Goal: Navigation & Orientation: Find specific page/section

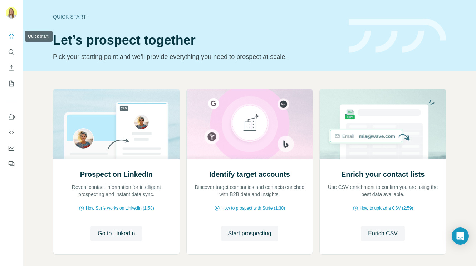
click at [10, 36] on icon "Quick start" at bounding box center [11, 36] width 7 height 7
click at [10, 40] on icon "Quick start" at bounding box center [11, 36] width 7 height 7
click at [13, 51] on icon "Search" at bounding box center [11, 52] width 7 height 7
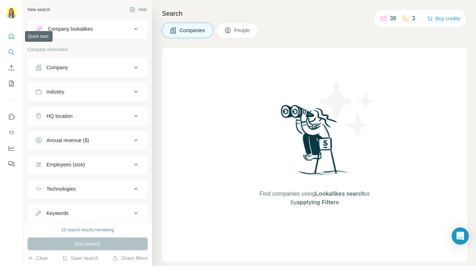
click at [9, 30] on button "Quick start" at bounding box center [11, 36] width 11 height 13
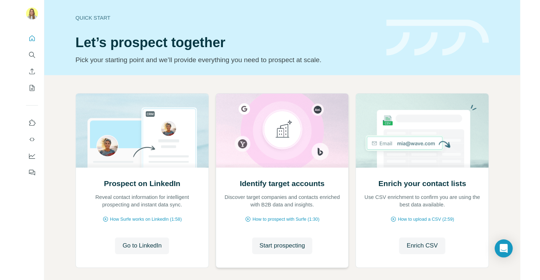
scroll to position [34, 0]
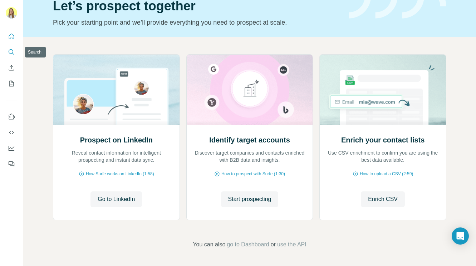
click at [12, 53] on icon "Search" at bounding box center [11, 51] width 5 height 5
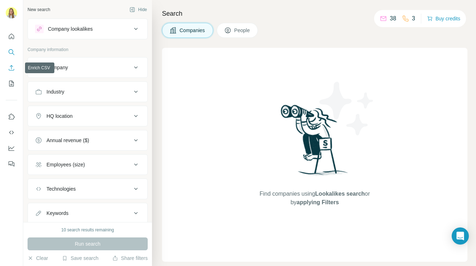
click at [9, 72] on button "Enrich CSV" at bounding box center [11, 67] width 11 height 13
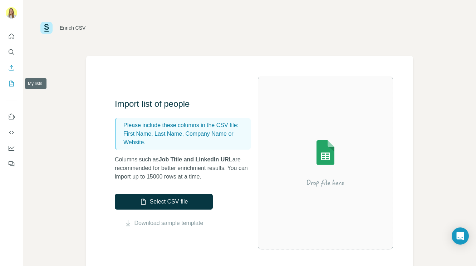
click at [12, 85] on icon "My lists" at bounding box center [12, 83] width 4 height 5
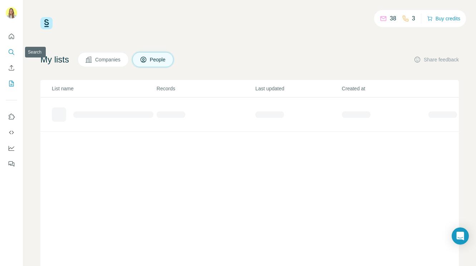
click at [11, 54] on icon "Search" at bounding box center [11, 52] width 7 height 7
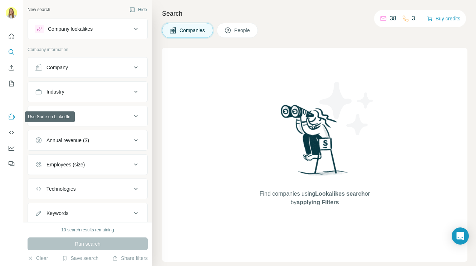
click at [15, 122] on button "Use Surfe on LinkedIn" at bounding box center [11, 116] width 11 height 13
